Goal: Complete application form

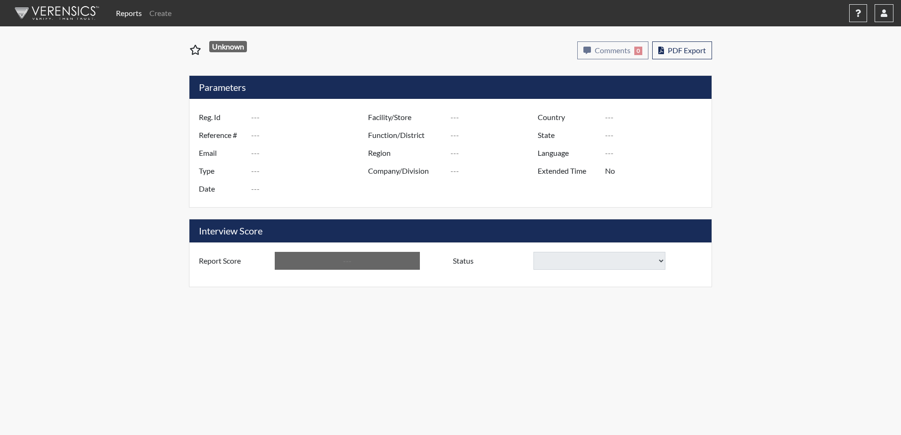
type input "[PERSON_NAME] 5957"
type input "50877"
type input "[EMAIL_ADDRESS][DOMAIN_NAME]"
type input "Corrections Pre-Employment"
type input "[DATE]"
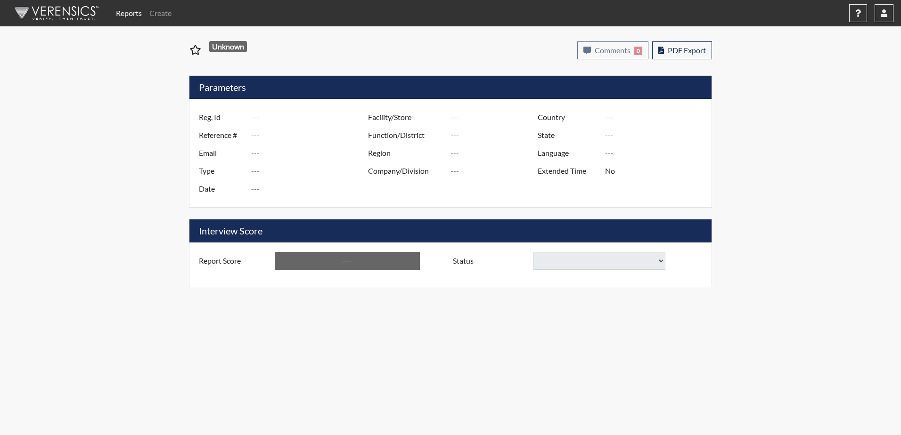
type input "[PERSON_NAME]"
type input "[GEOGRAPHIC_DATA]"
type input "[US_STATE]"
type input "English"
type input "Yes"
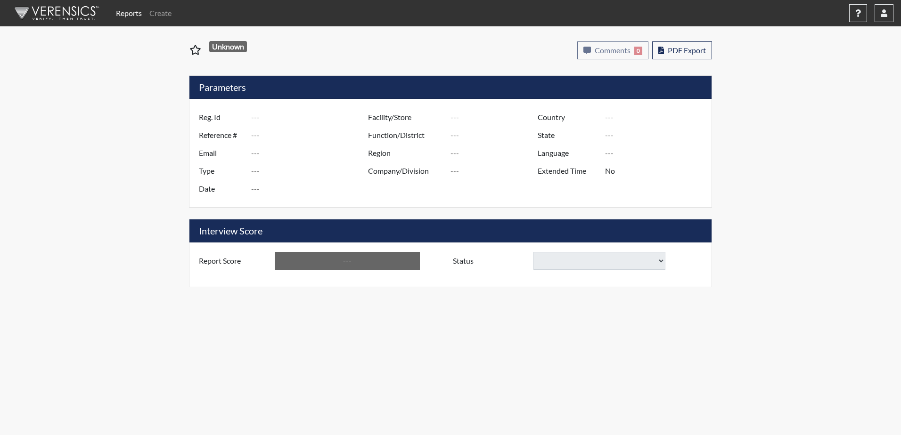
type input "Below Conditions"
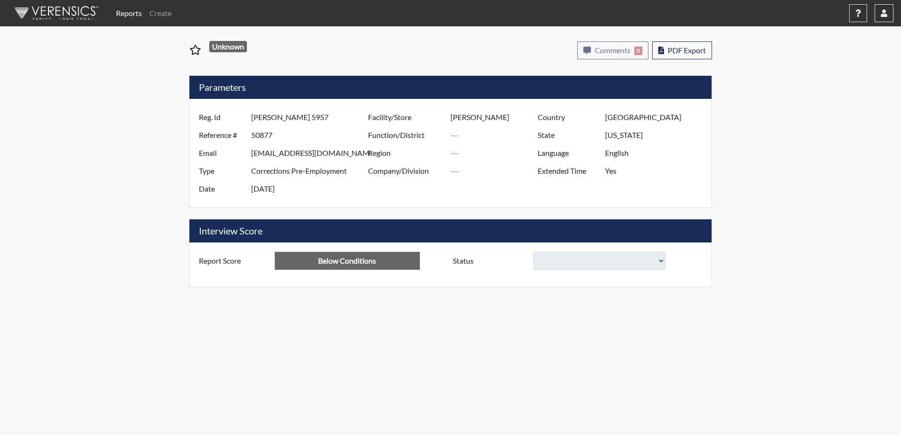
select select
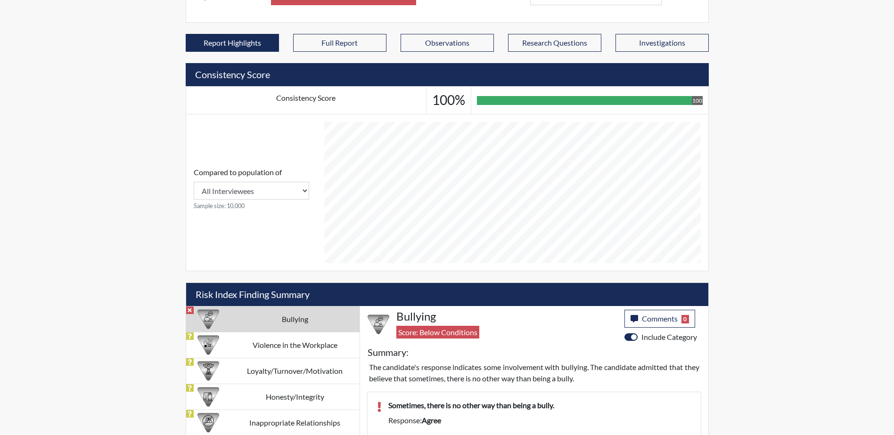
scroll to position [357, 0]
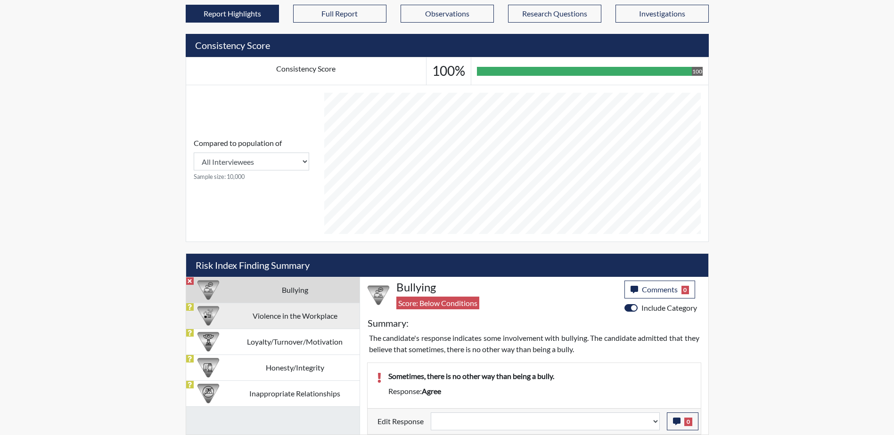
click at [301, 316] on td "Violence in the Workplace" at bounding box center [294, 316] width 129 height 26
select select
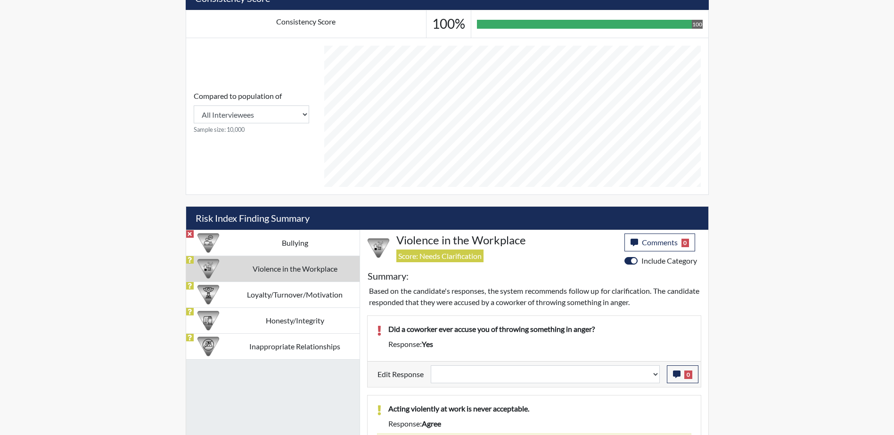
scroll to position [451, 0]
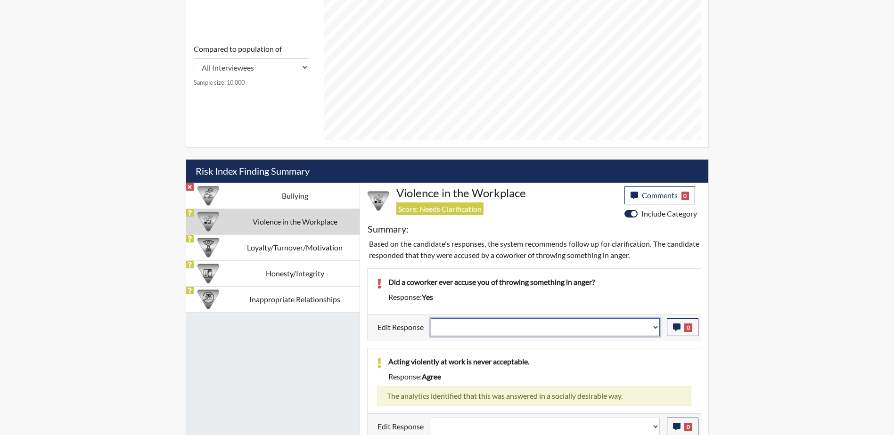
click at [655, 327] on select "Question is not relevant. Results will be updated. Reasonable explanation provi…" at bounding box center [545, 327] width 229 height 18
select select "reasonable-explanation-provided"
click at [431, 318] on select "Question is not relevant. Results will be updated. Reasonable explanation provi…" at bounding box center [545, 327] width 229 height 18
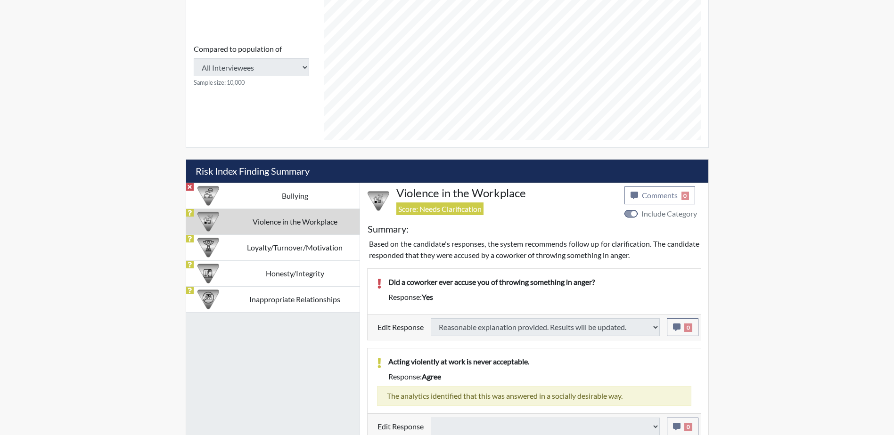
select select
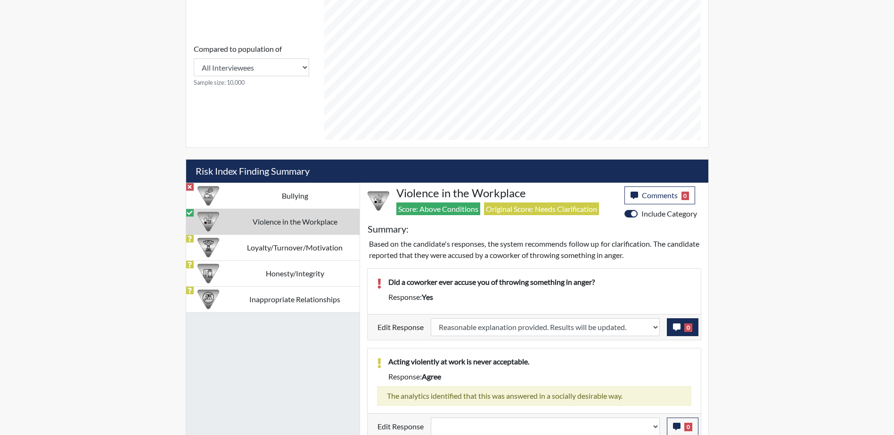
scroll to position [156, 391]
click at [678, 332] on button "0" at bounding box center [683, 327] width 32 height 18
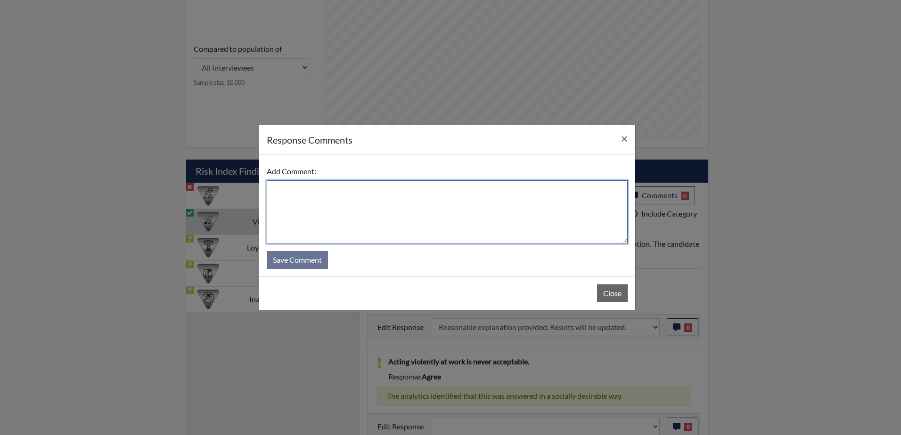
click at [349, 191] on textarea at bounding box center [447, 211] width 361 height 63
type textarea "Meant no."
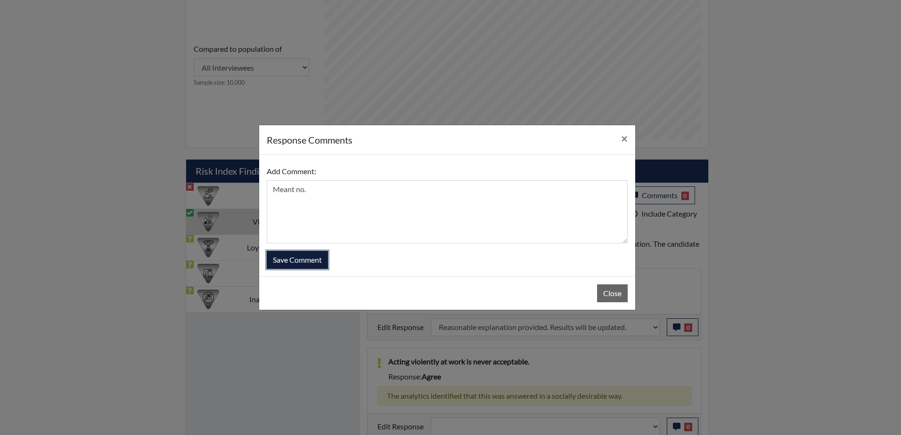
click at [292, 264] on button "Save Comment" at bounding box center [297, 260] width 61 height 18
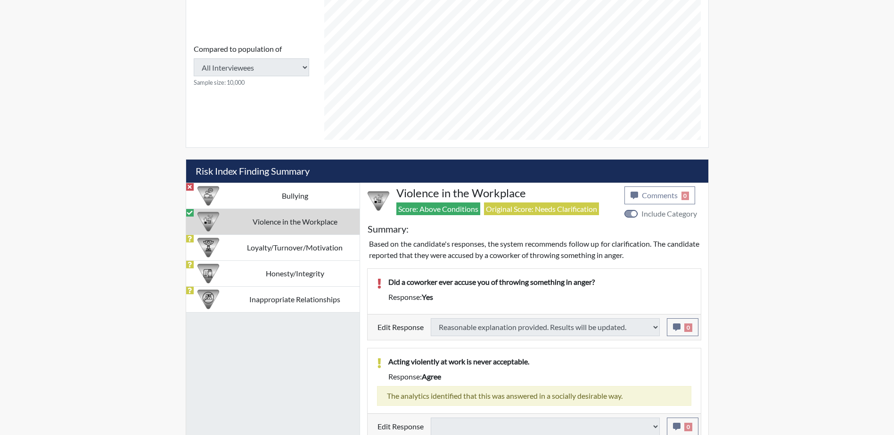
select select
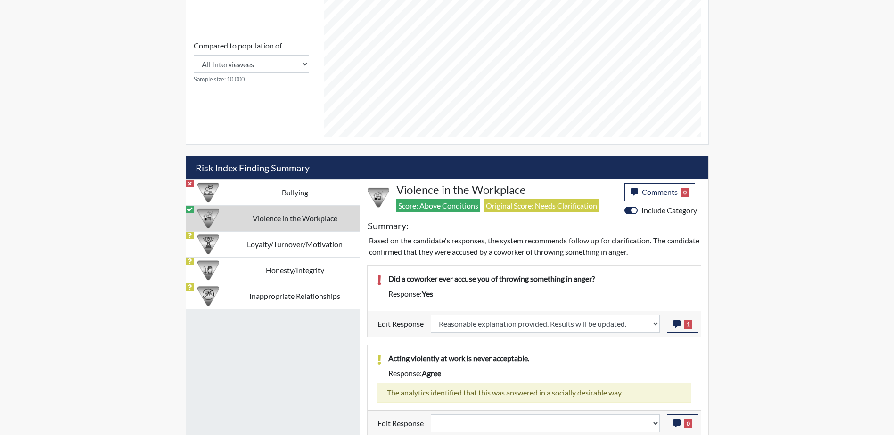
scroll to position [457, 0]
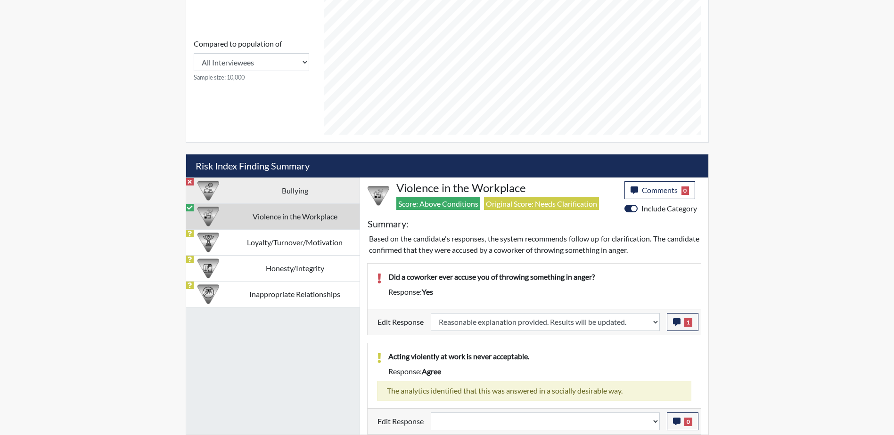
click at [289, 196] on td "Bullying" at bounding box center [294, 191] width 129 height 26
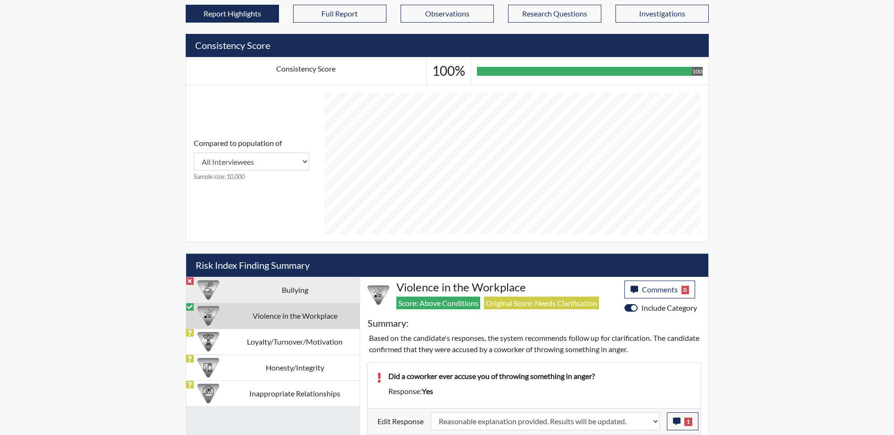
select select
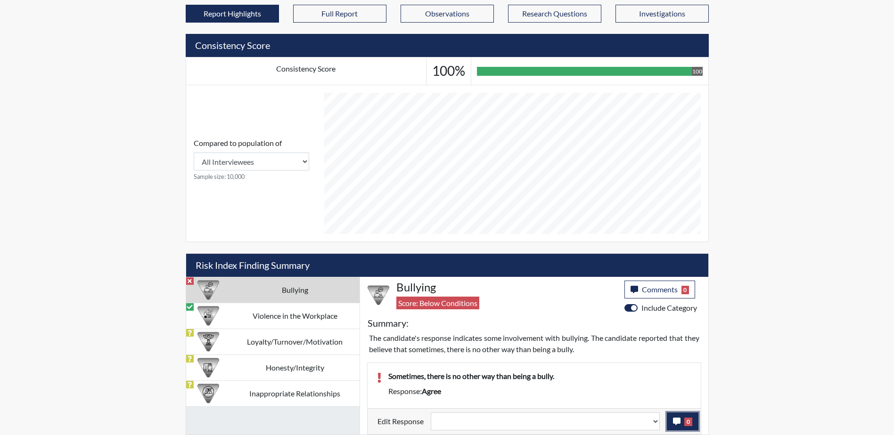
click at [678, 424] on icon "button" at bounding box center [677, 422] width 8 height 8
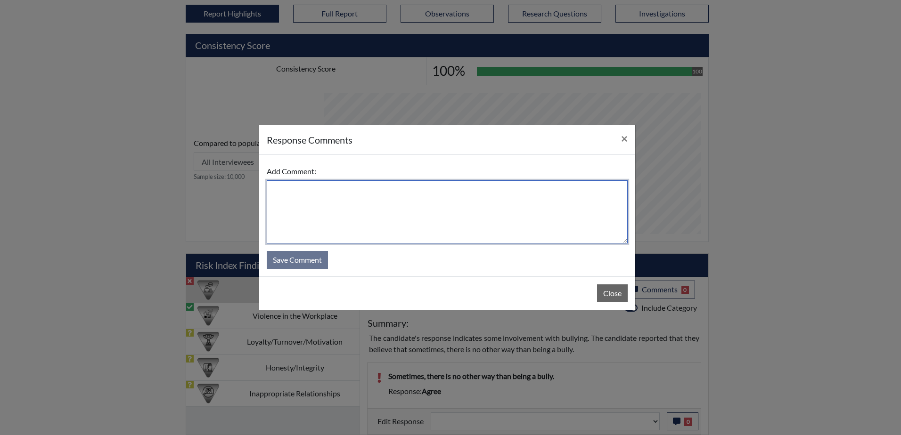
click at [571, 203] on textarea at bounding box center [447, 211] width 361 height 63
type textarea "Meant being direct not bully"
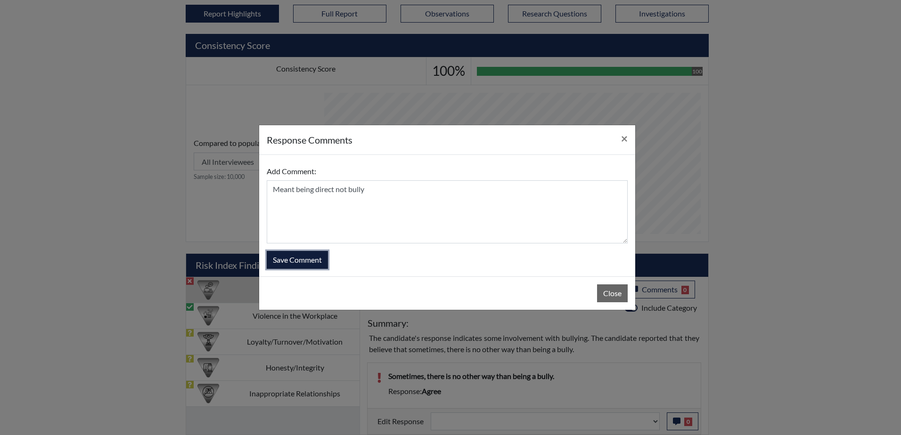
click at [288, 265] on button "Save Comment" at bounding box center [297, 260] width 61 height 18
select select
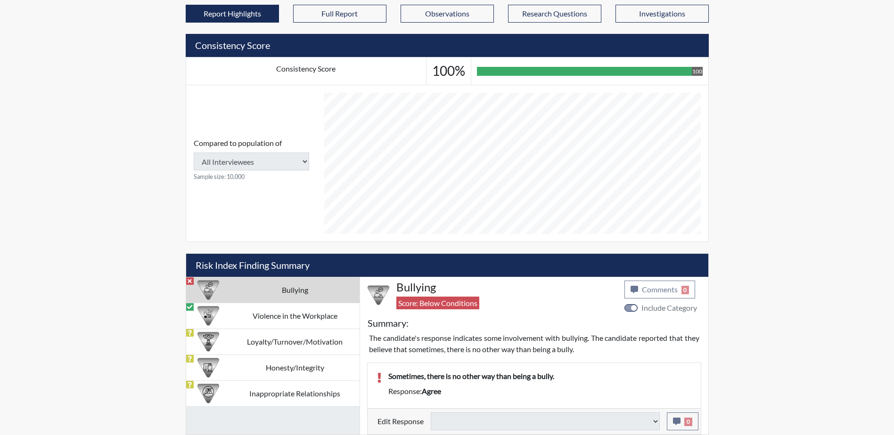
select select
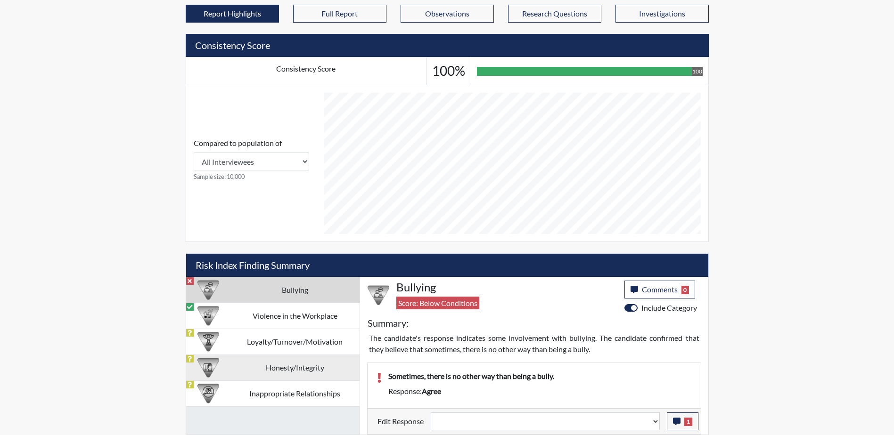
scroll to position [156, 391]
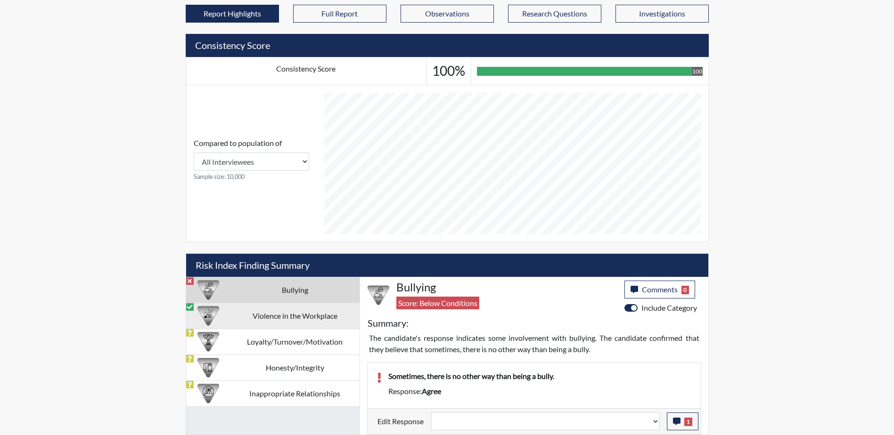
click at [249, 316] on td "Violence in the Workplace" at bounding box center [294, 316] width 129 height 26
select select "reasonable-explanation-provided"
select select
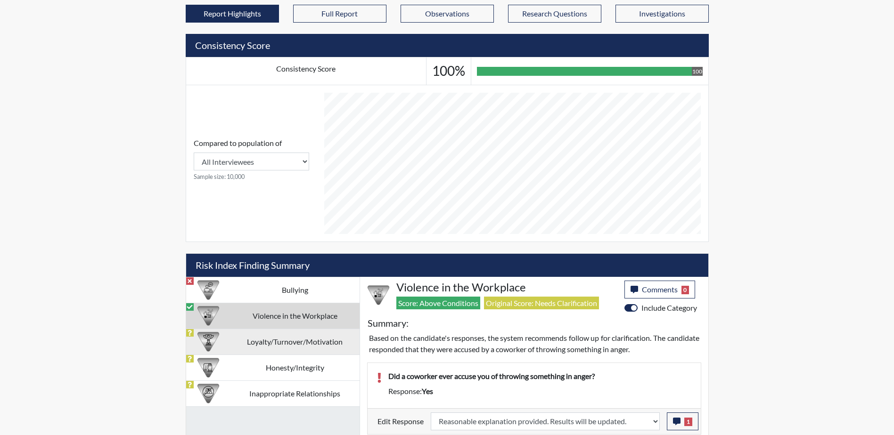
click at [251, 343] on td "Loyalty/Turnover/Motivation" at bounding box center [294, 342] width 129 height 26
select select
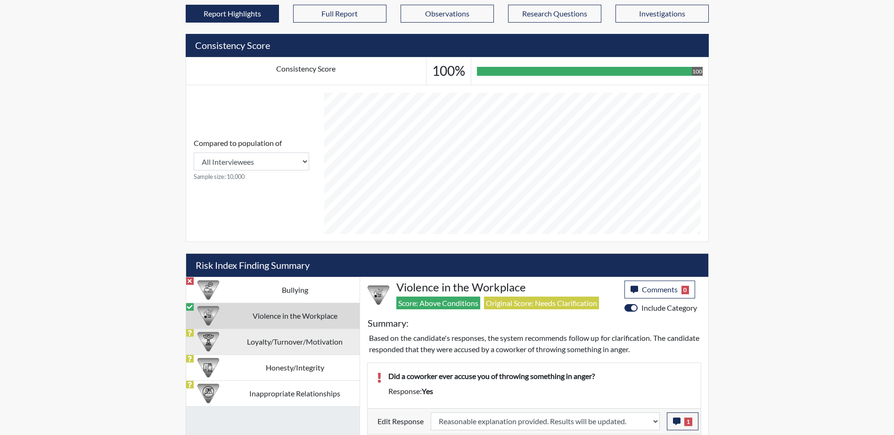
select select
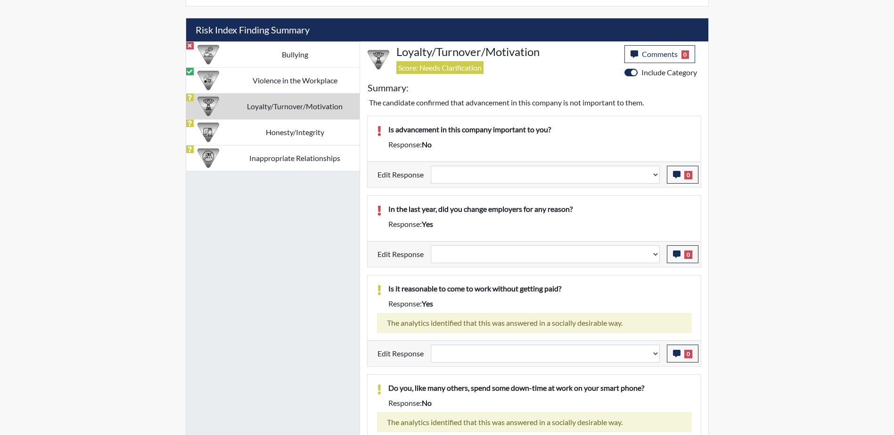
scroll to position [640, 0]
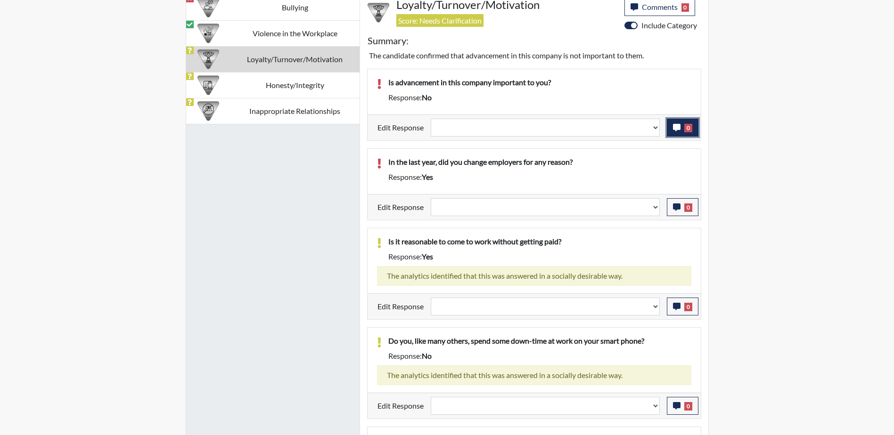
click at [677, 128] on icon "button" at bounding box center [677, 128] width 8 height 8
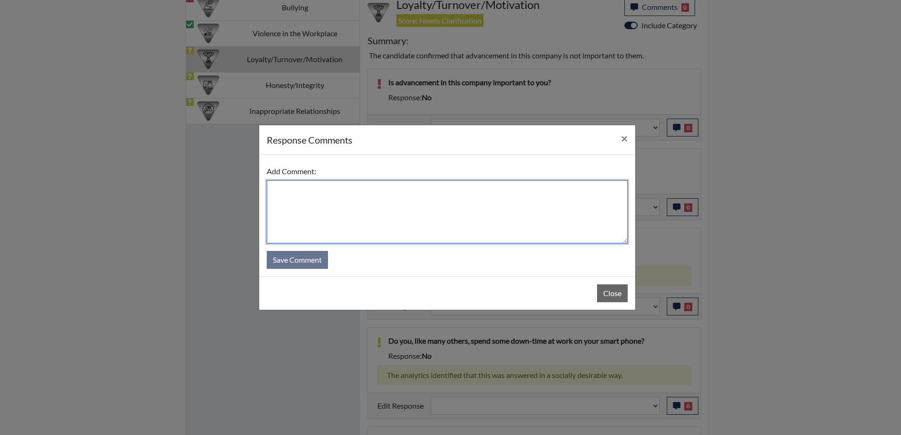
click at [315, 202] on textarea at bounding box center [447, 211] width 361 height 63
type textarea "He doesn't know he may really enjoy his job"
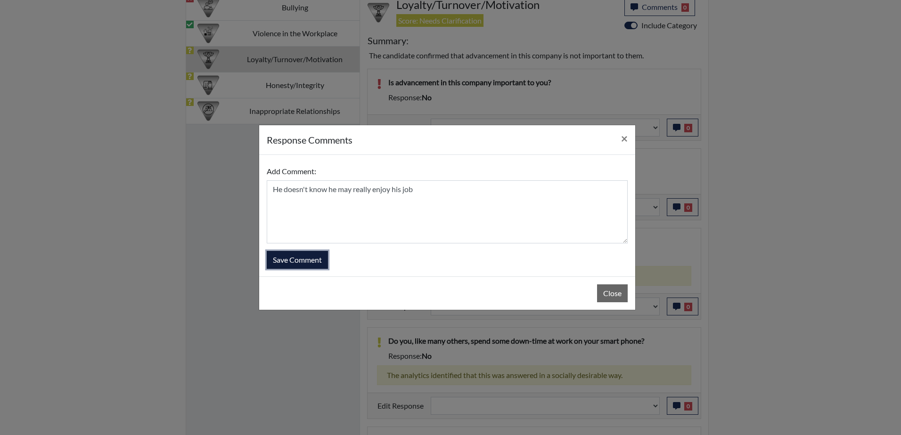
click at [303, 259] on button "Save Comment" at bounding box center [297, 260] width 61 height 18
select select
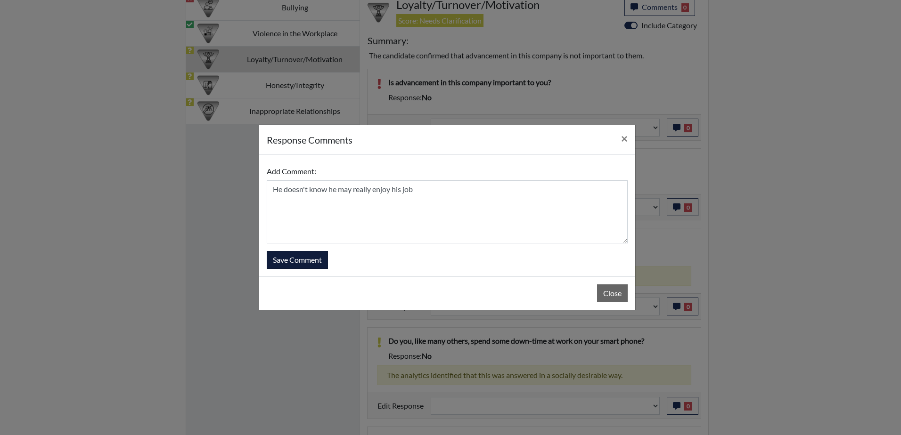
select select
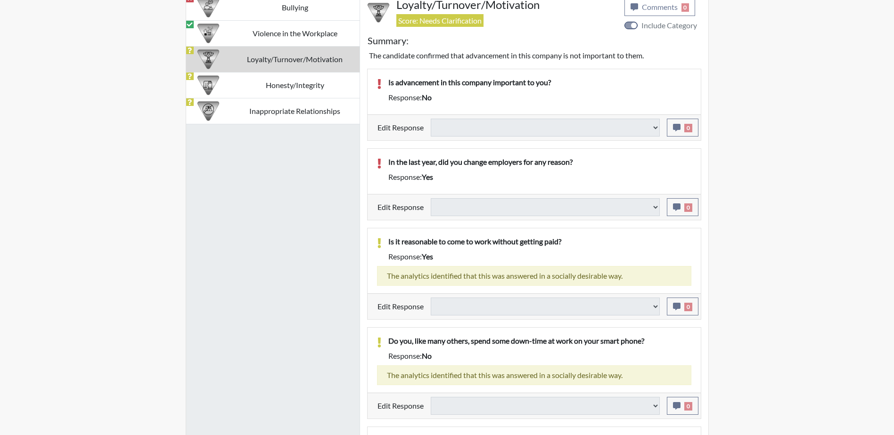
select select
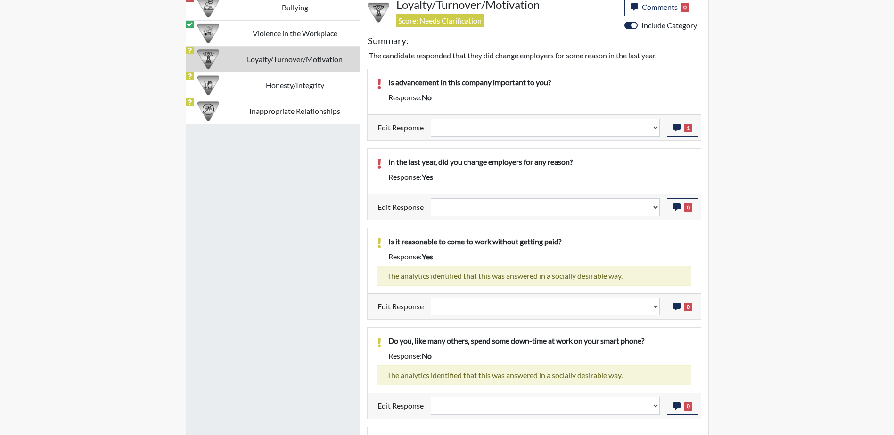
scroll to position [156, 391]
click at [655, 131] on select "Question is not relevant. Results will be updated. Reasonable explanation provi…" at bounding box center [545, 128] width 229 height 18
select select "reasonable-explanation-provided"
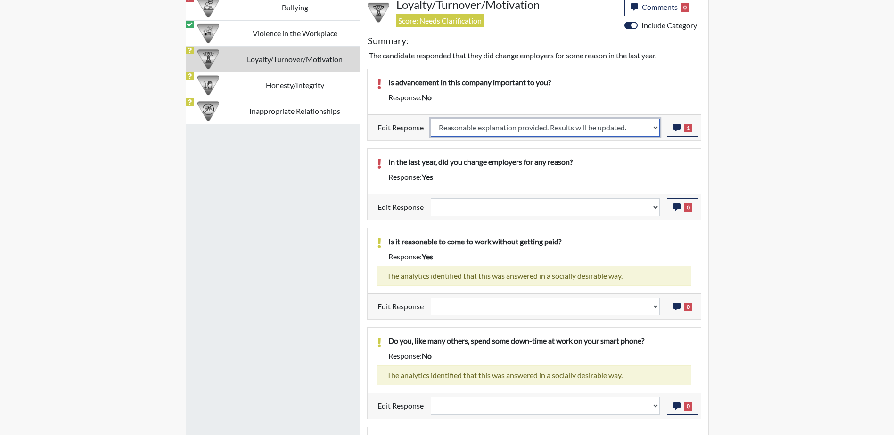
click at [431, 119] on select "Question is not relevant. Results will be updated. Reasonable explanation provi…" at bounding box center [545, 128] width 229 height 18
select select
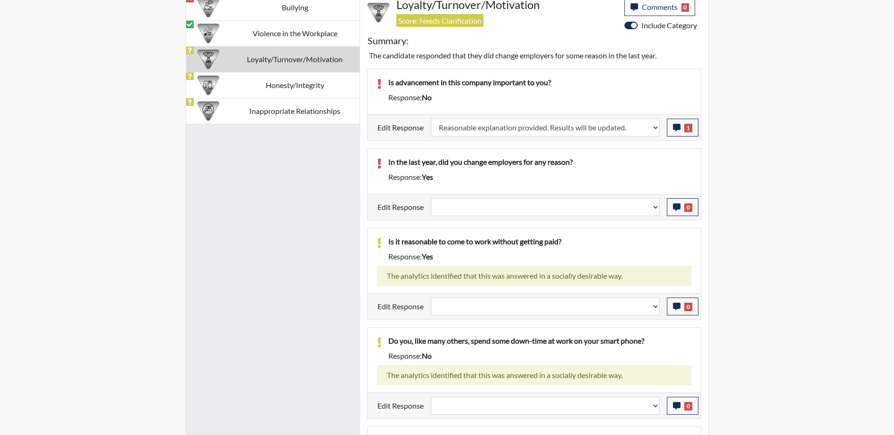
select select
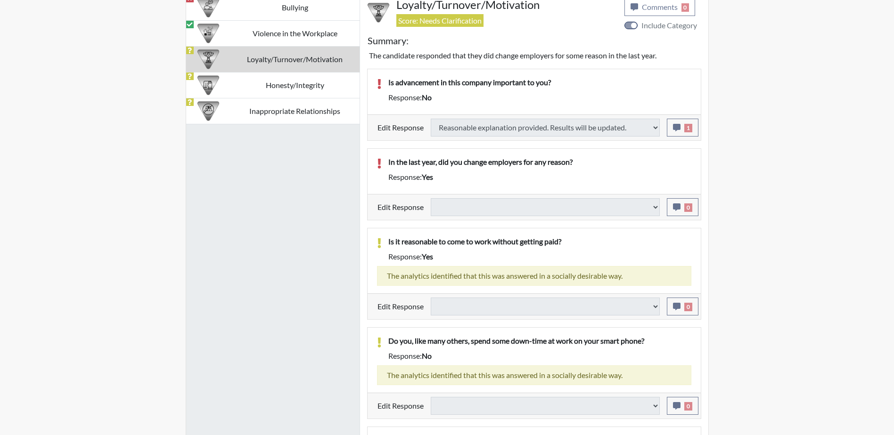
select select
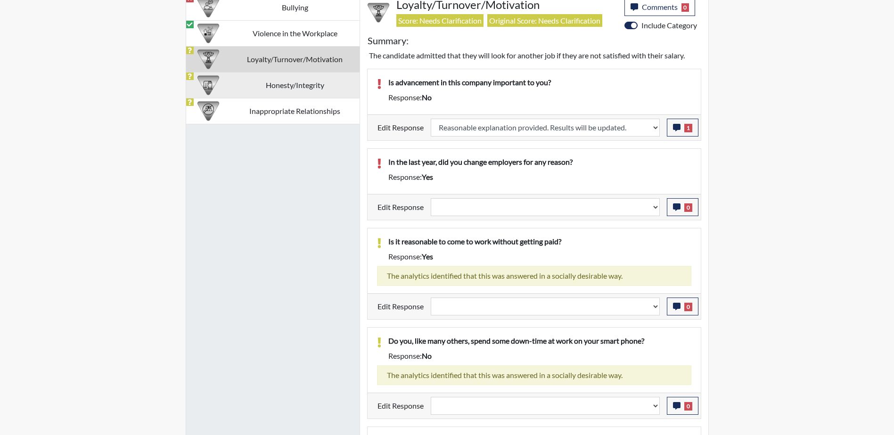
click at [265, 84] on td "Honesty/Integrity" at bounding box center [294, 85] width 129 height 26
select select
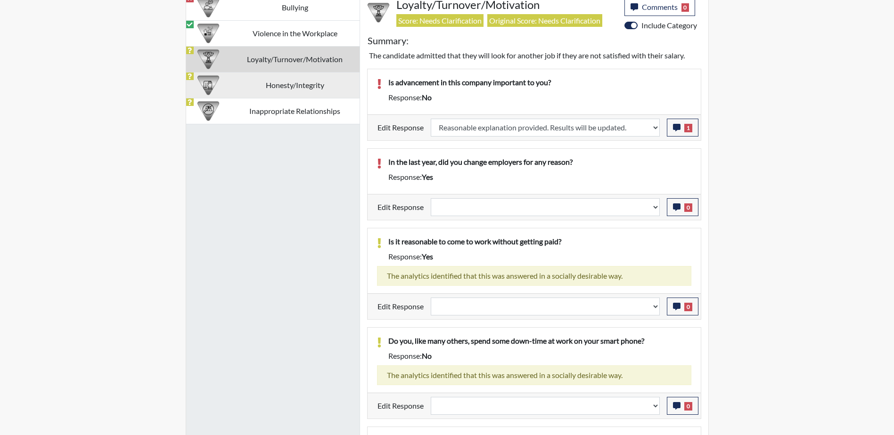
select select
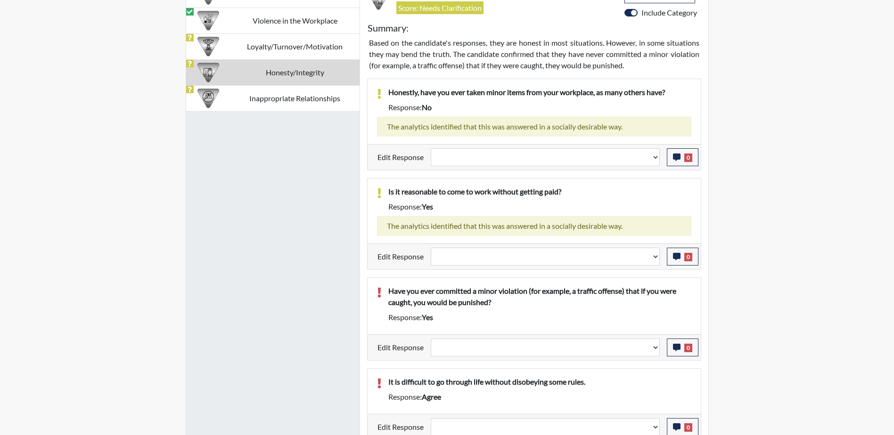
scroll to position [658, 0]
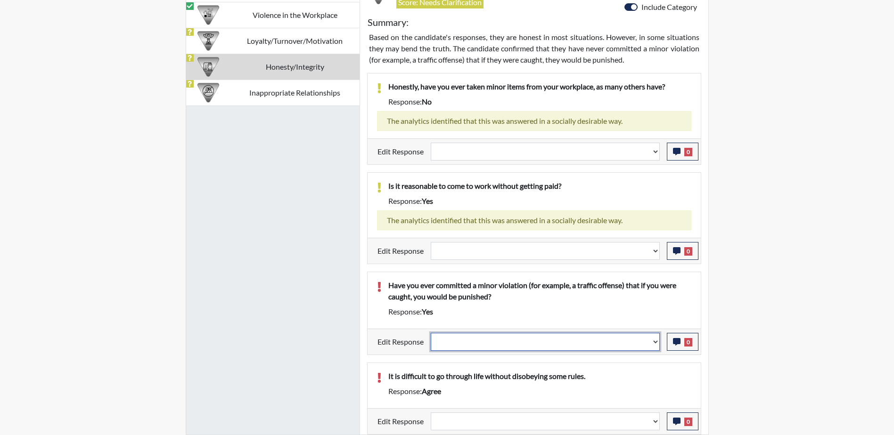
click at [652, 343] on select "Question is not relevant. Results will be updated. Reasonable explanation provi…" at bounding box center [545, 342] width 229 height 18
select select "reasonable-explanation-provided"
click at [431, 333] on select "Question is not relevant. Results will be updated. Reasonable explanation provi…" at bounding box center [545, 342] width 229 height 18
select select
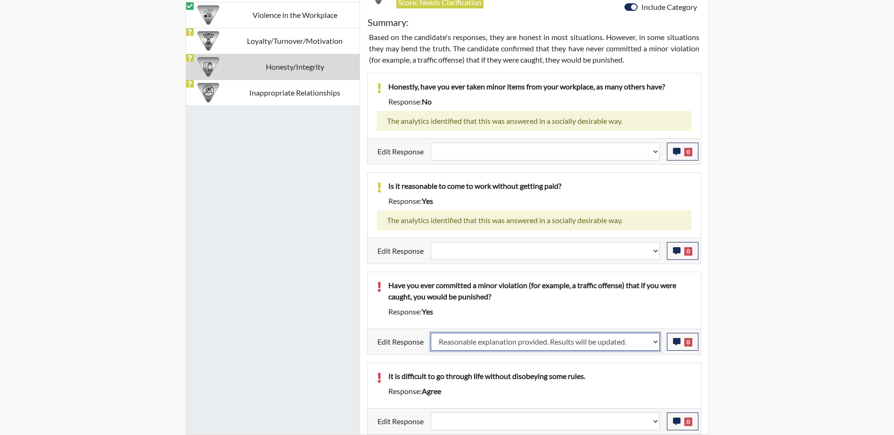
select select
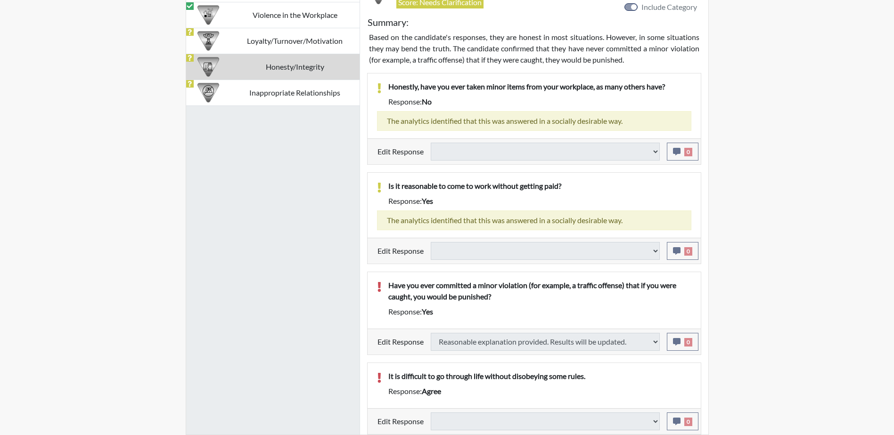
select select
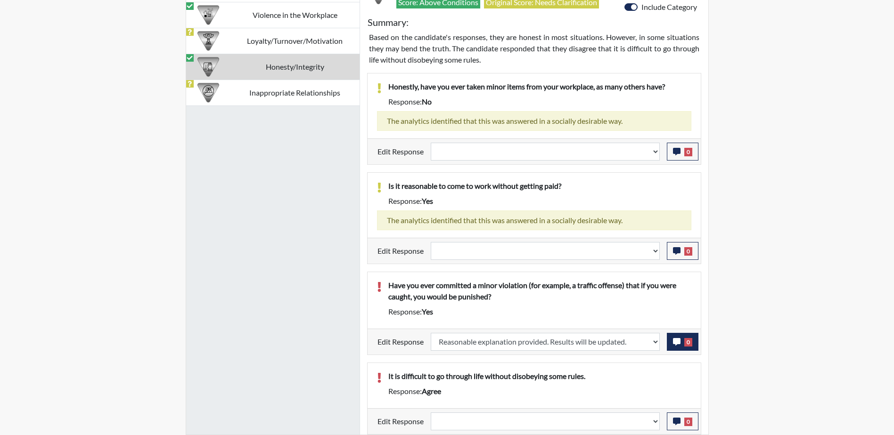
scroll to position [156, 391]
click at [688, 345] on span "0" at bounding box center [688, 342] width 8 height 8
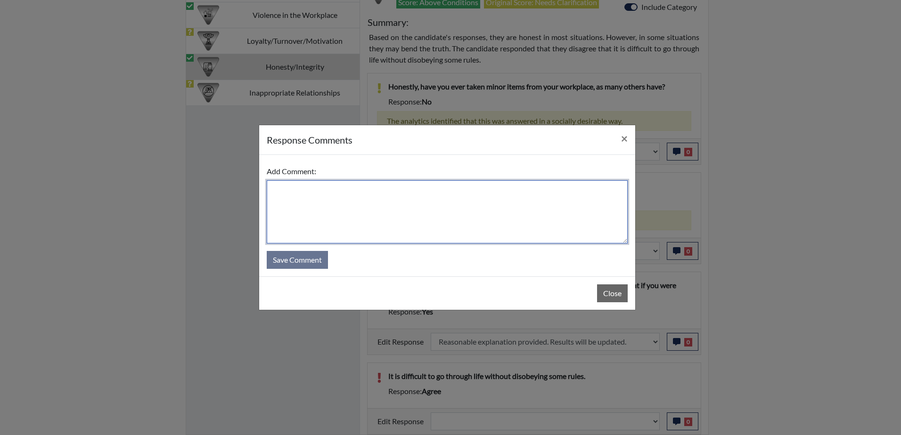
click at [334, 196] on textarea at bounding box center [447, 211] width 361 height 63
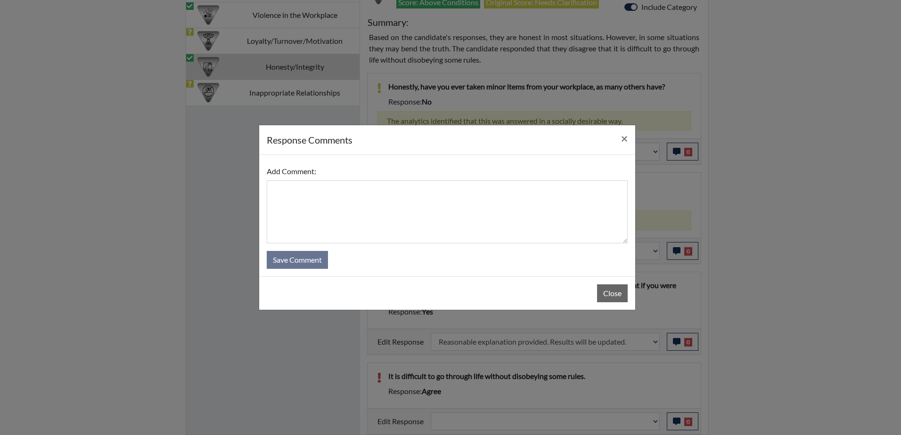
drag, startPoint x: 389, startPoint y: 140, endPoint x: 354, endPoint y: 103, distance: 51.3
click at [354, 103] on div "response Comments × Add Comment: Save Comment Close" at bounding box center [450, 217] width 901 height 435
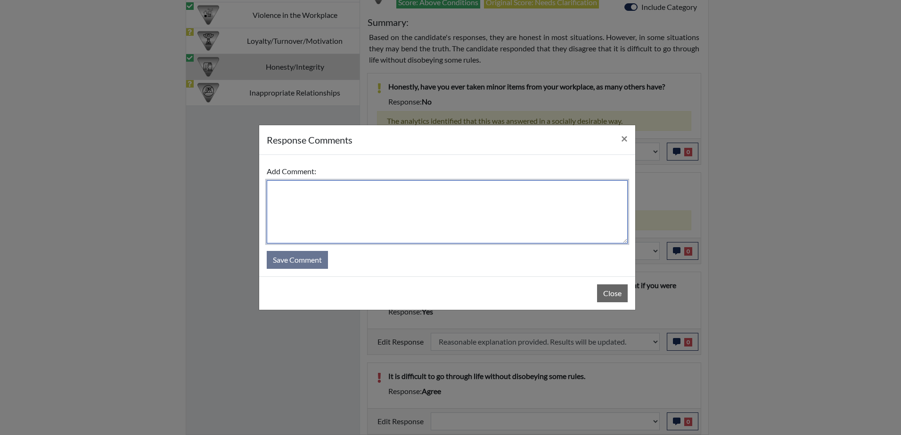
click at [369, 209] on textarea at bounding box center [447, 211] width 361 height 63
type textarea "Meant no"
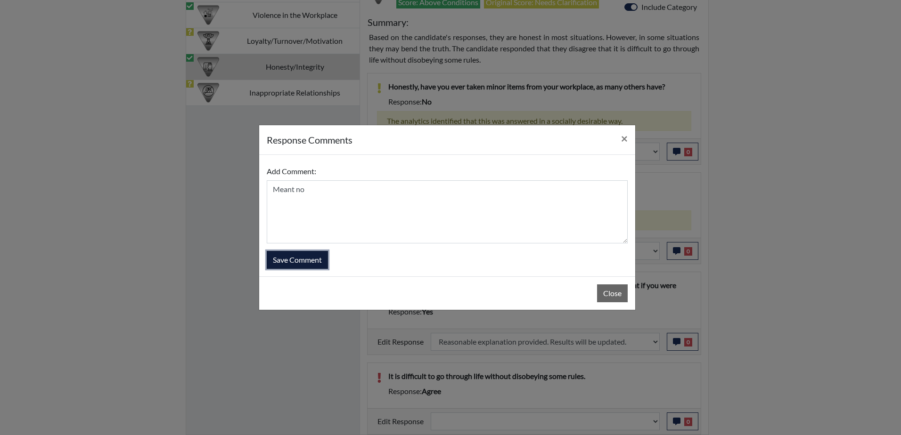
click at [313, 264] on button "Save Comment" at bounding box center [297, 260] width 61 height 18
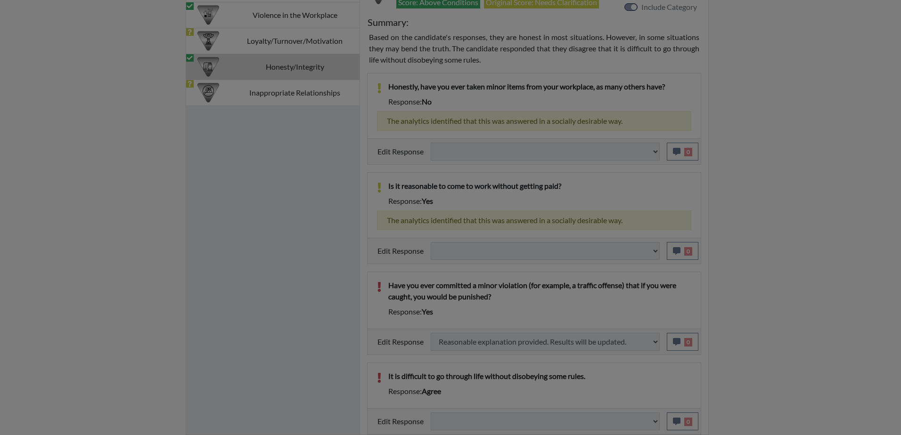
select select
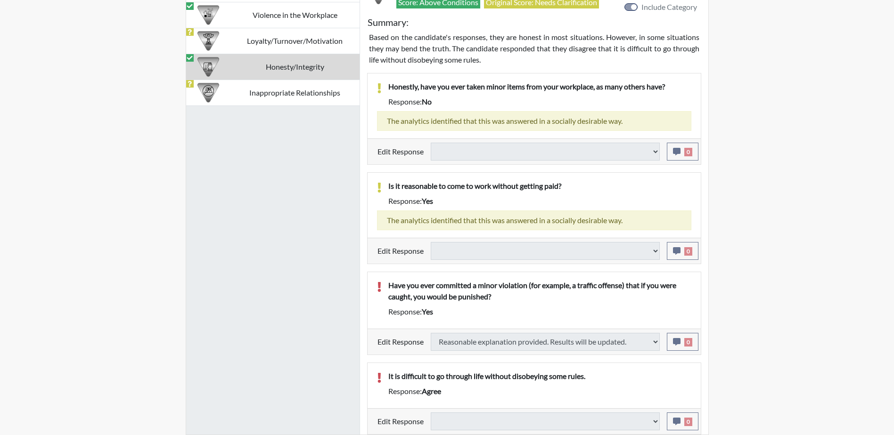
select select
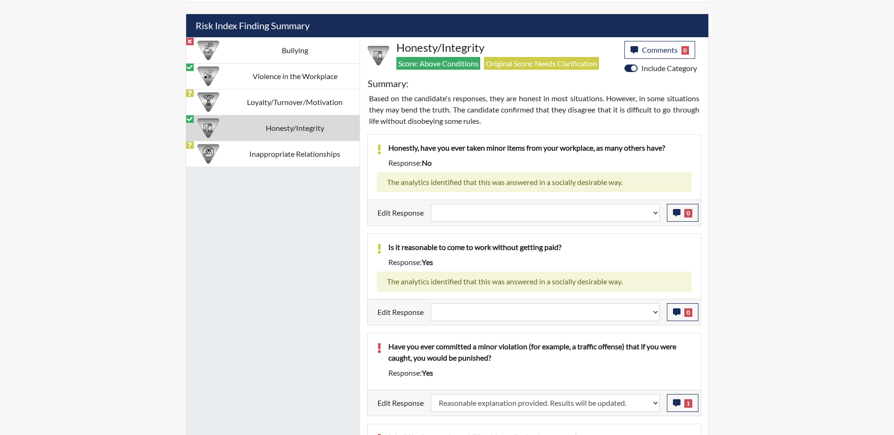
scroll to position [470, 0]
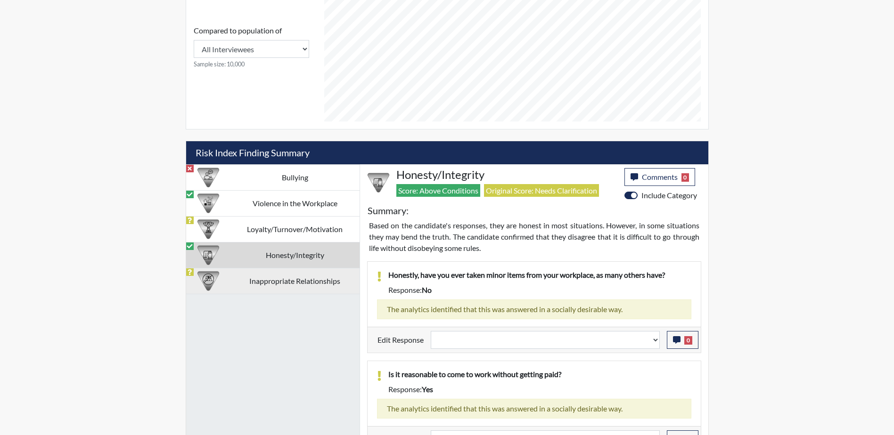
click at [247, 286] on td "Inappropriate Relationships" at bounding box center [294, 281] width 129 height 26
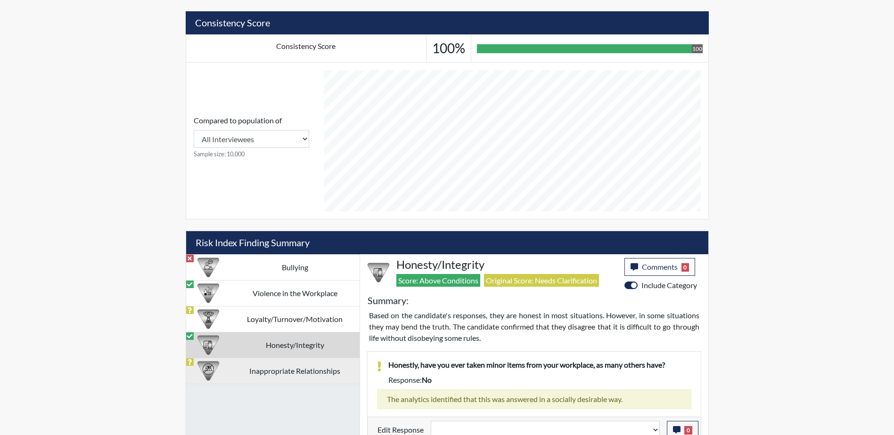
select select
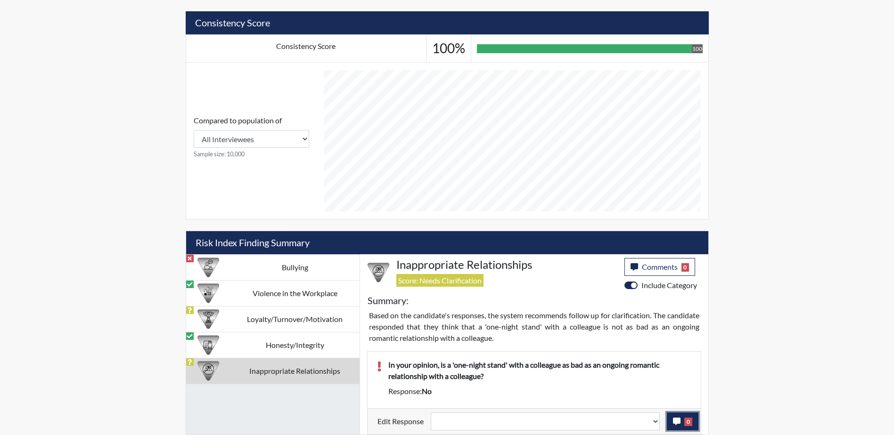
click at [681, 426] on button "0" at bounding box center [683, 422] width 32 height 18
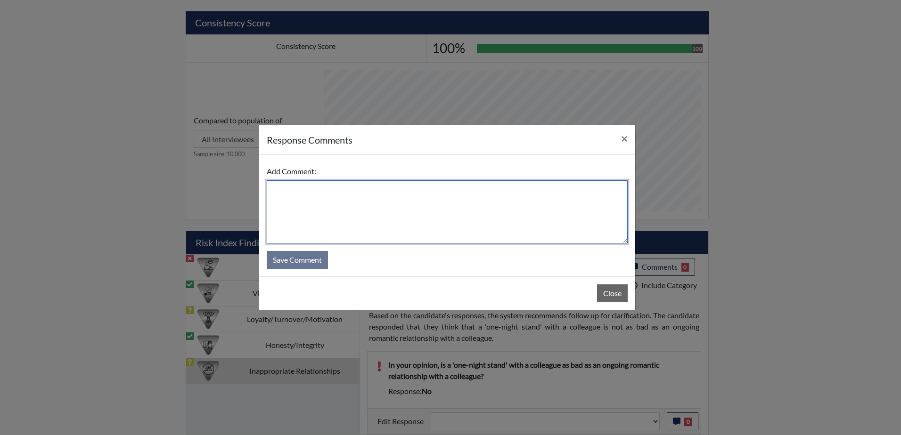
click at [365, 198] on textarea at bounding box center [447, 211] width 361 height 63
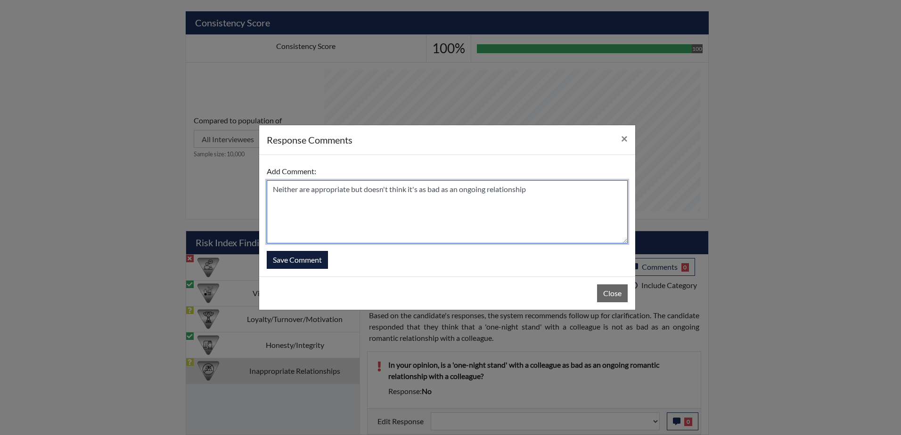
type textarea "Neither are appropriate but doesn't think it's as bad as an ongoing relationship"
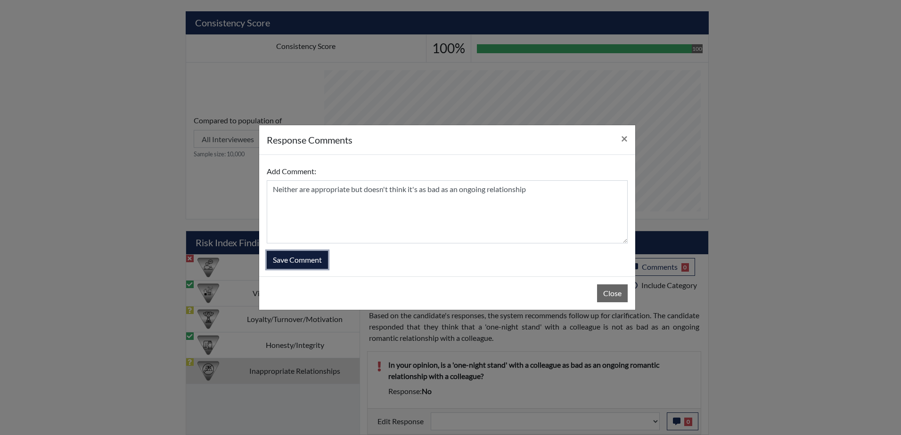
click at [318, 263] on button "Save Comment" at bounding box center [297, 260] width 61 height 18
select select
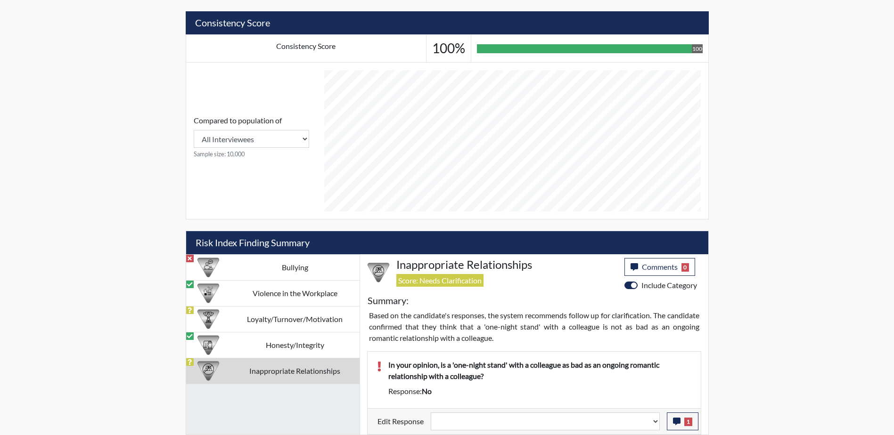
scroll to position [156, 391]
click at [656, 425] on select "Question is not relevant. Results will be updated. Reasonable explanation provi…" at bounding box center [545, 422] width 229 height 18
select select "reasonable-explanation-provided"
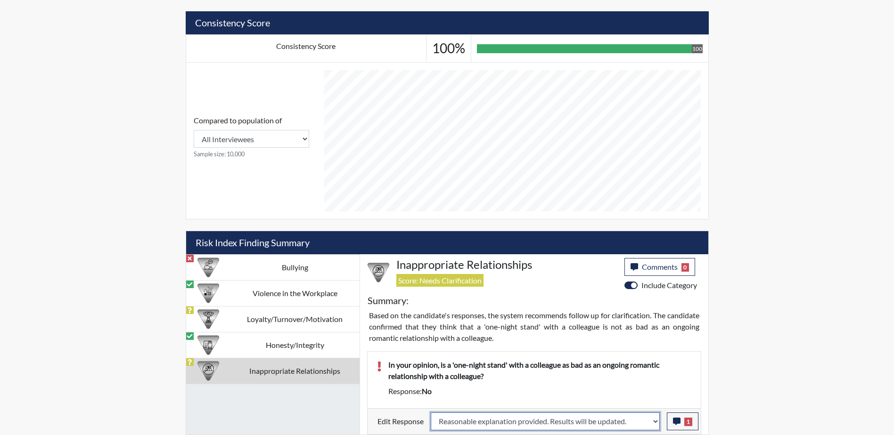
click at [431, 413] on select "Question is not relevant. Results will be updated. Reasonable explanation provi…" at bounding box center [545, 422] width 229 height 18
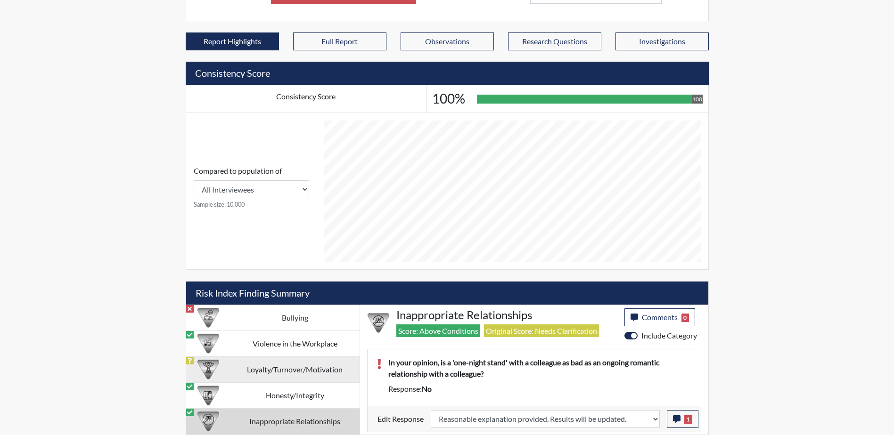
click at [279, 371] on td "Loyalty/Turnover/Motivation" at bounding box center [294, 370] width 129 height 26
select select "reasonable-explanation-provided"
select select
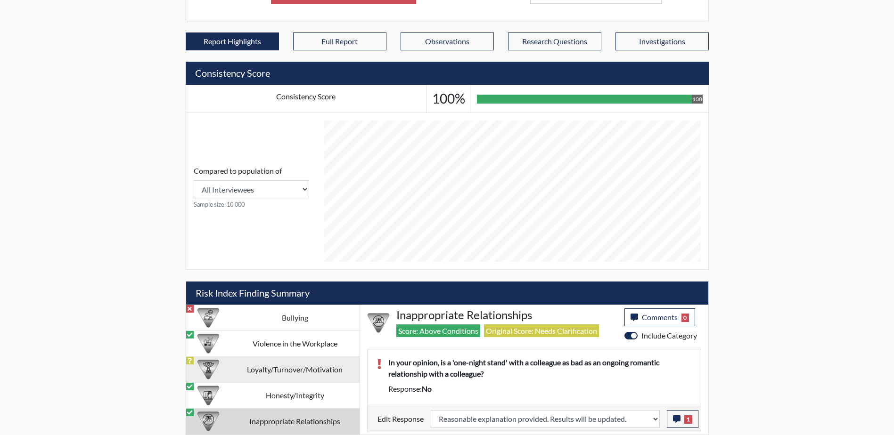
select select
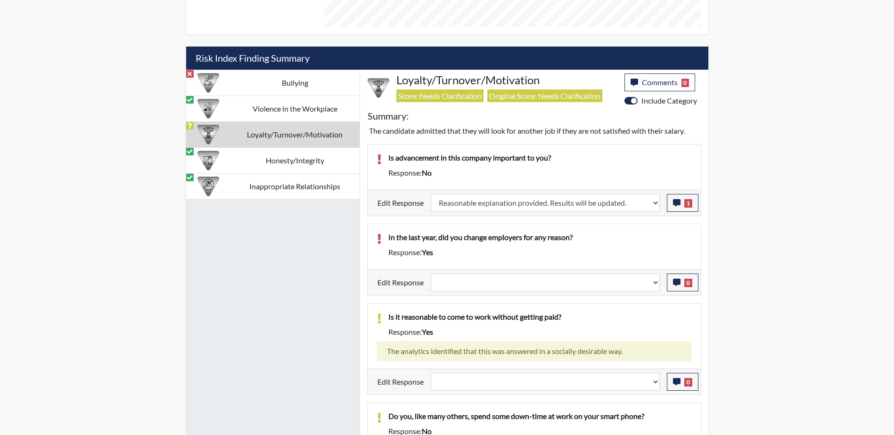
scroll to position [565, 0]
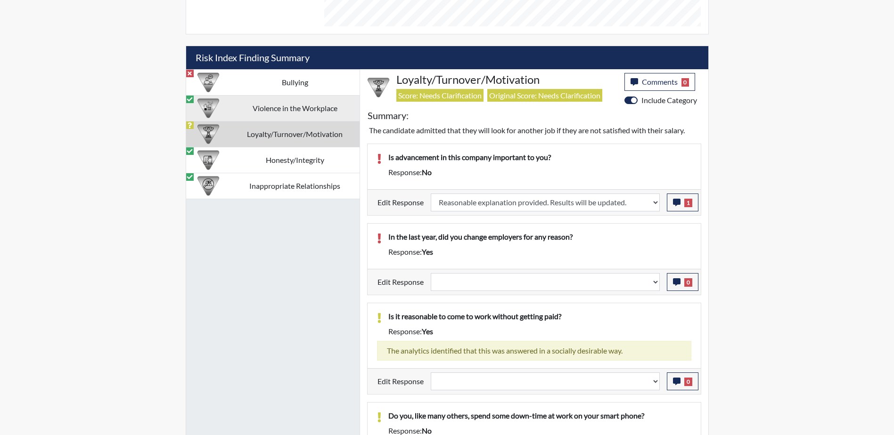
click at [274, 107] on td "Violence in the Workplace" at bounding box center [294, 108] width 129 height 26
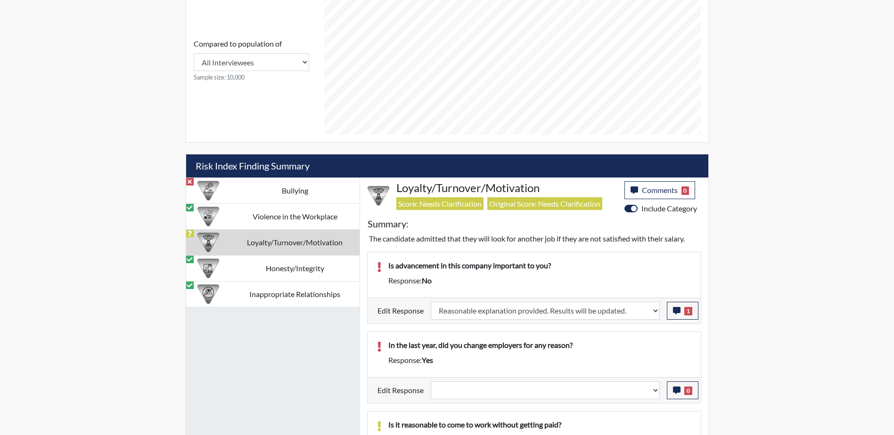
select select "reasonable-explanation-provided"
select select
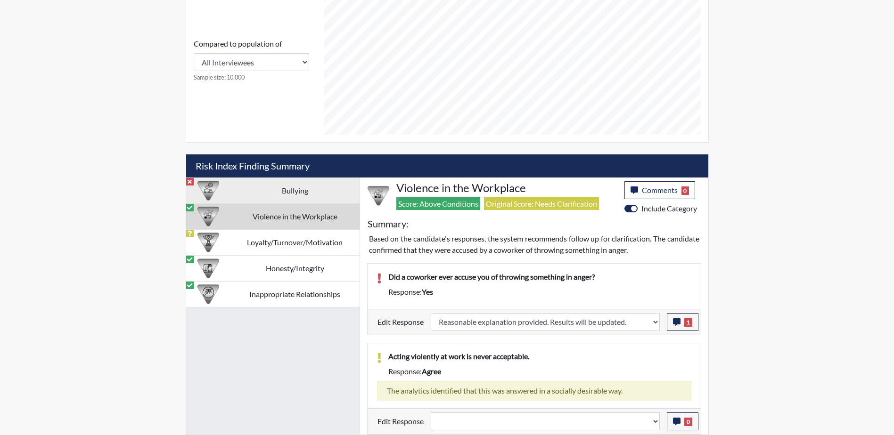
click at [253, 187] on td "Bullying" at bounding box center [294, 191] width 129 height 26
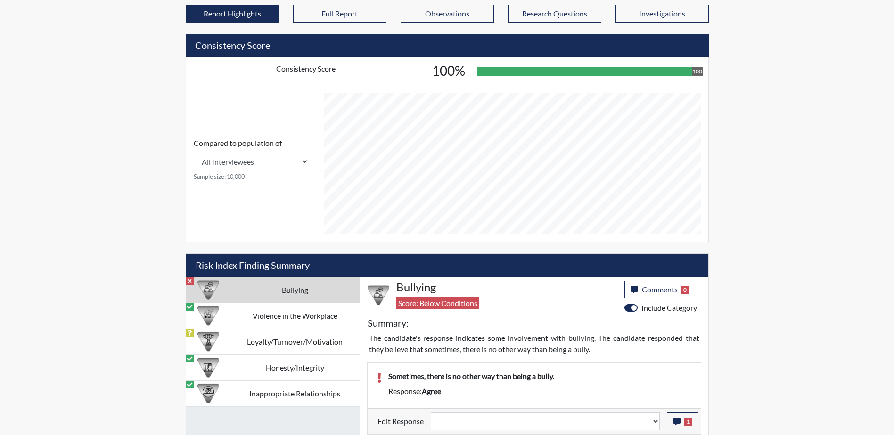
scroll to position [357, 0]
click at [653, 422] on select "Question is not relevant. Results will be updated. Reasonable explanation provi…" at bounding box center [545, 422] width 229 height 18
select select "reasonable-explanation-provided"
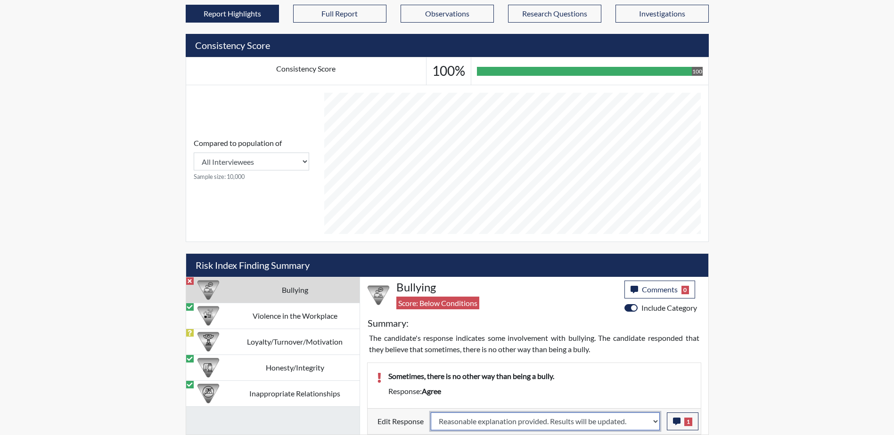
click at [431, 413] on select "Question is not relevant. Results will be updated. Reasonable explanation provi…" at bounding box center [545, 422] width 229 height 18
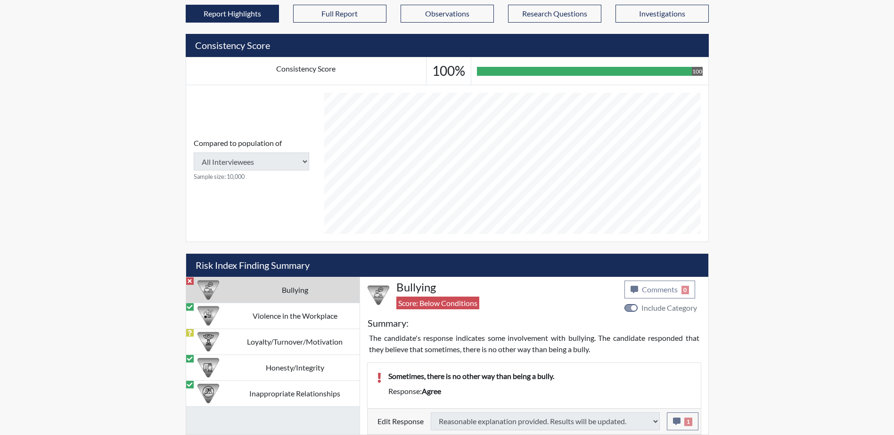
type input "Above Conditions"
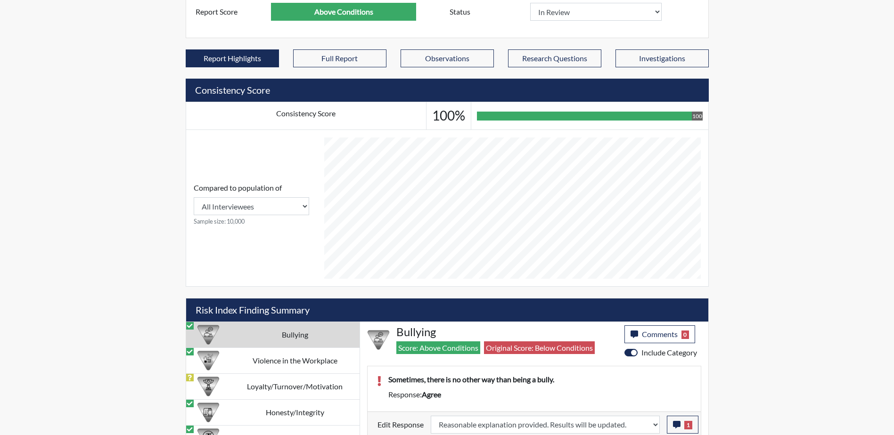
scroll to position [329, 0]
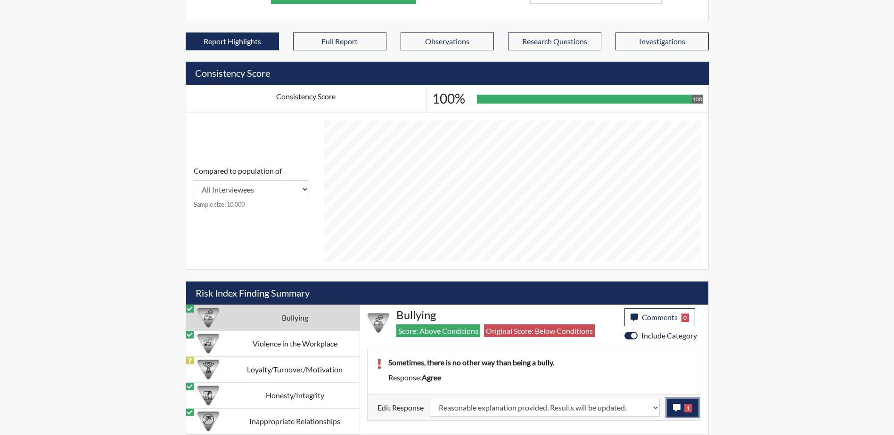
click at [681, 409] on button "1" at bounding box center [683, 408] width 32 height 18
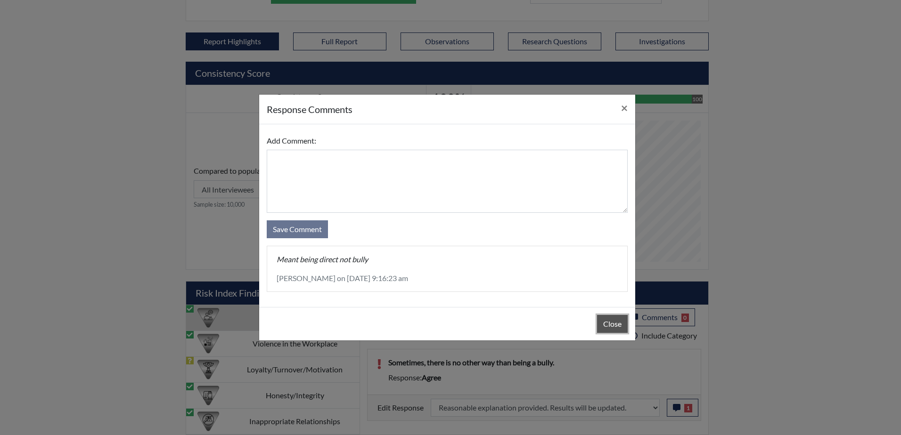
click at [604, 325] on button "Close" at bounding box center [612, 324] width 31 height 18
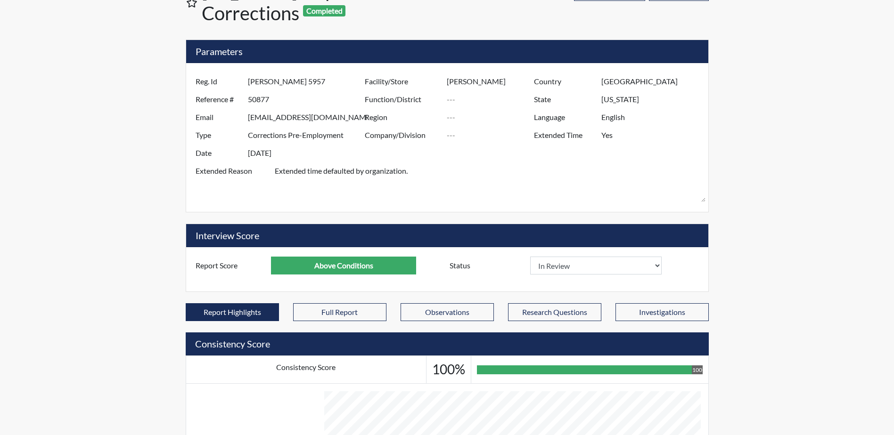
scroll to position [0, 0]
